Goal: Transaction & Acquisition: Purchase product/service

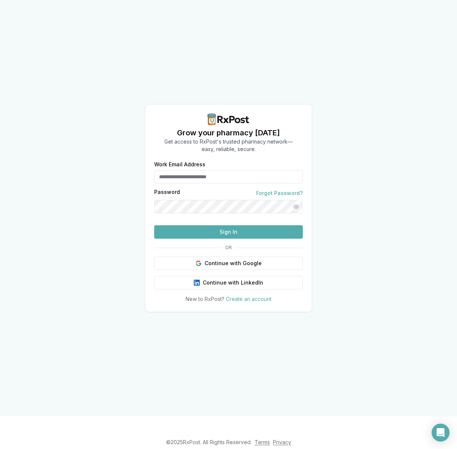
type input "**********"
click at [229, 239] on button "Sign In" at bounding box center [228, 231] width 148 height 13
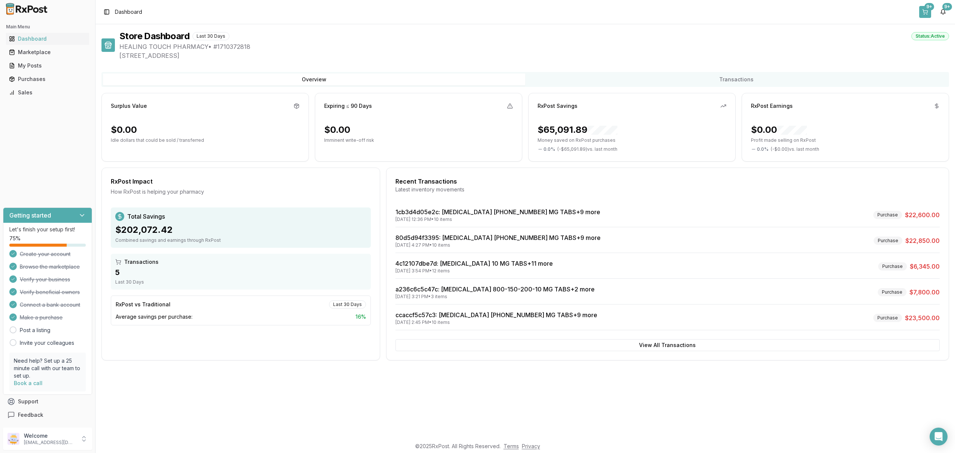
click at [456, 11] on button "9+" at bounding box center [925, 12] width 12 height 12
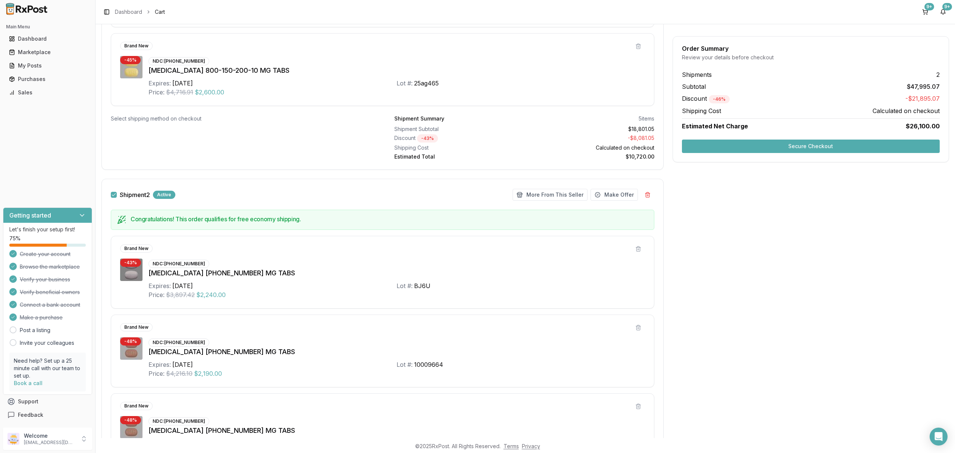
scroll to position [476, 0]
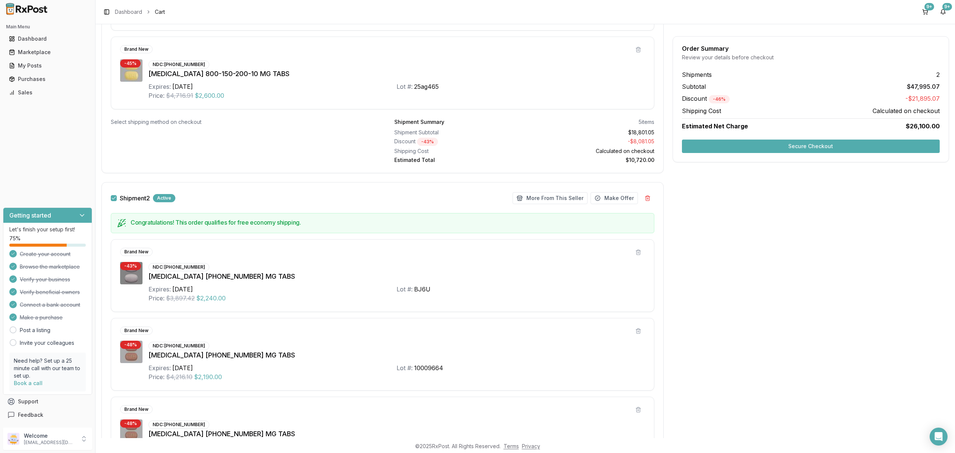
click at [456, 148] on button "Secure Checkout" at bounding box center [811, 146] width 258 height 13
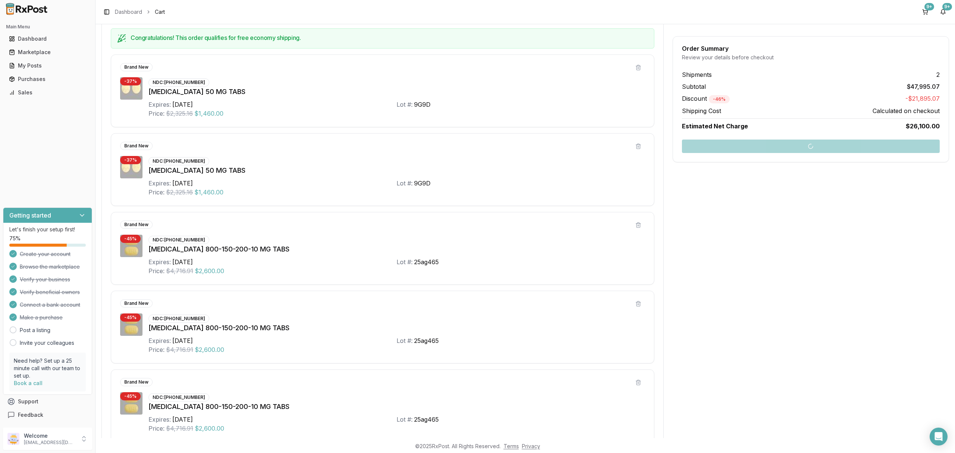
scroll to position [0, 0]
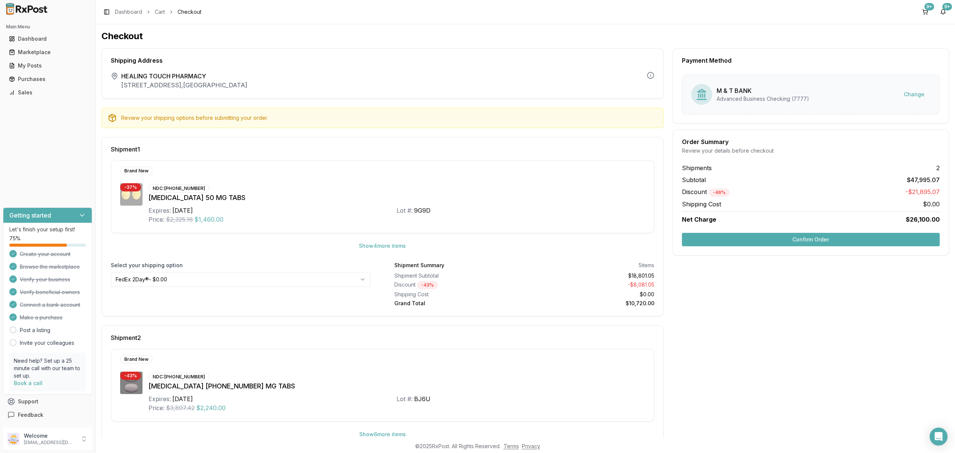
click at [456, 235] on button "Confirm Order" at bounding box center [811, 239] width 258 height 13
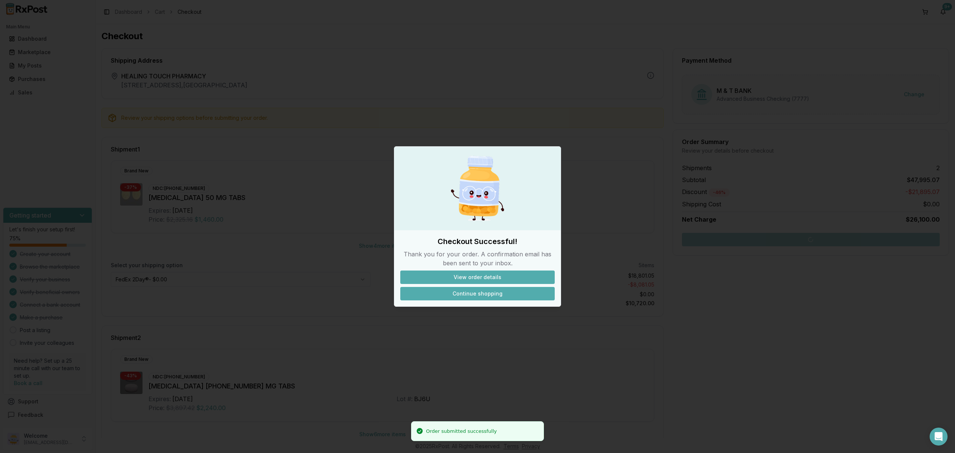
click at [456, 290] on button "Continue shopping" at bounding box center [477, 293] width 154 height 13
